Goal: Communication & Community: Participate in discussion

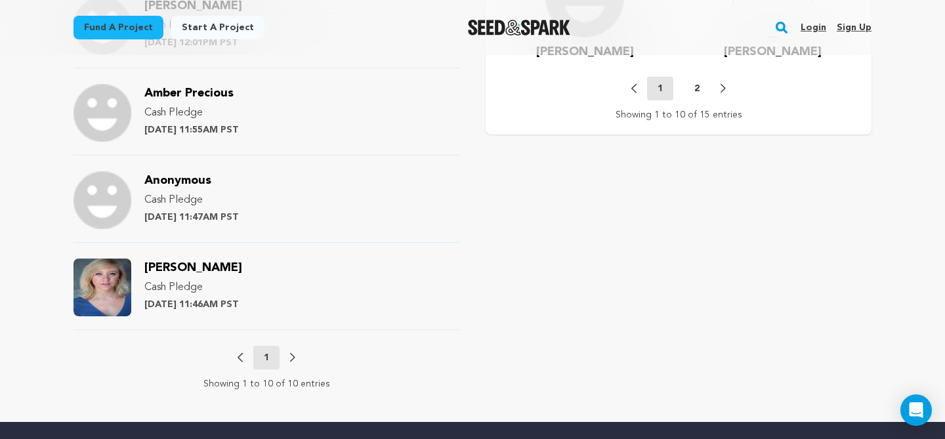
scroll to position [1406, 0]
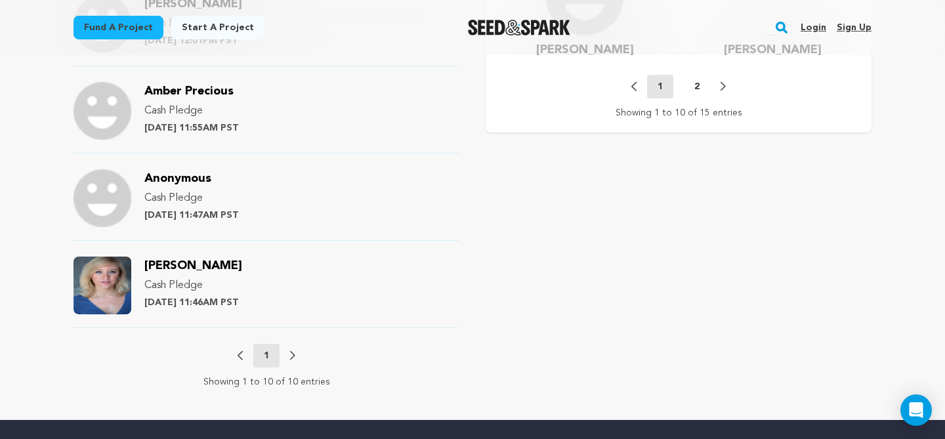
click at [118, 172] on img at bounding box center [103, 198] width 58 height 58
click at [183, 173] on span "Anonymous" at bounding box center [177, 179] width 67 height 12
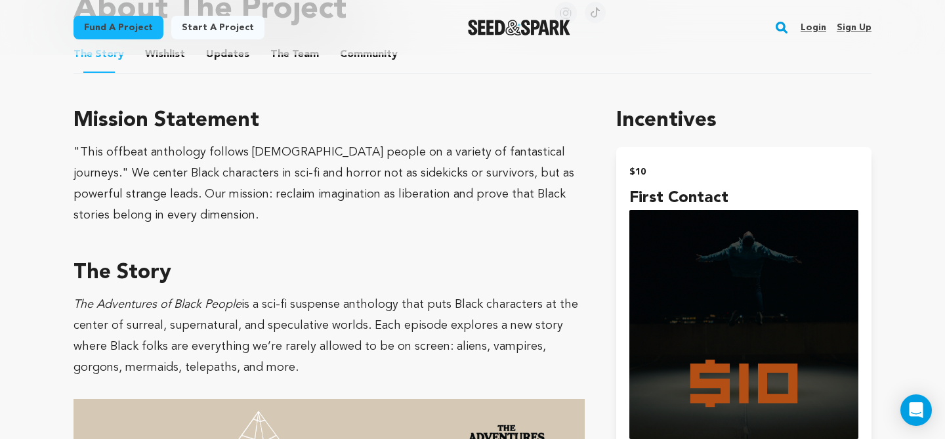
scroll to position [748, 0]
